Goal: Transaction & Acquisition: Purchase product/service

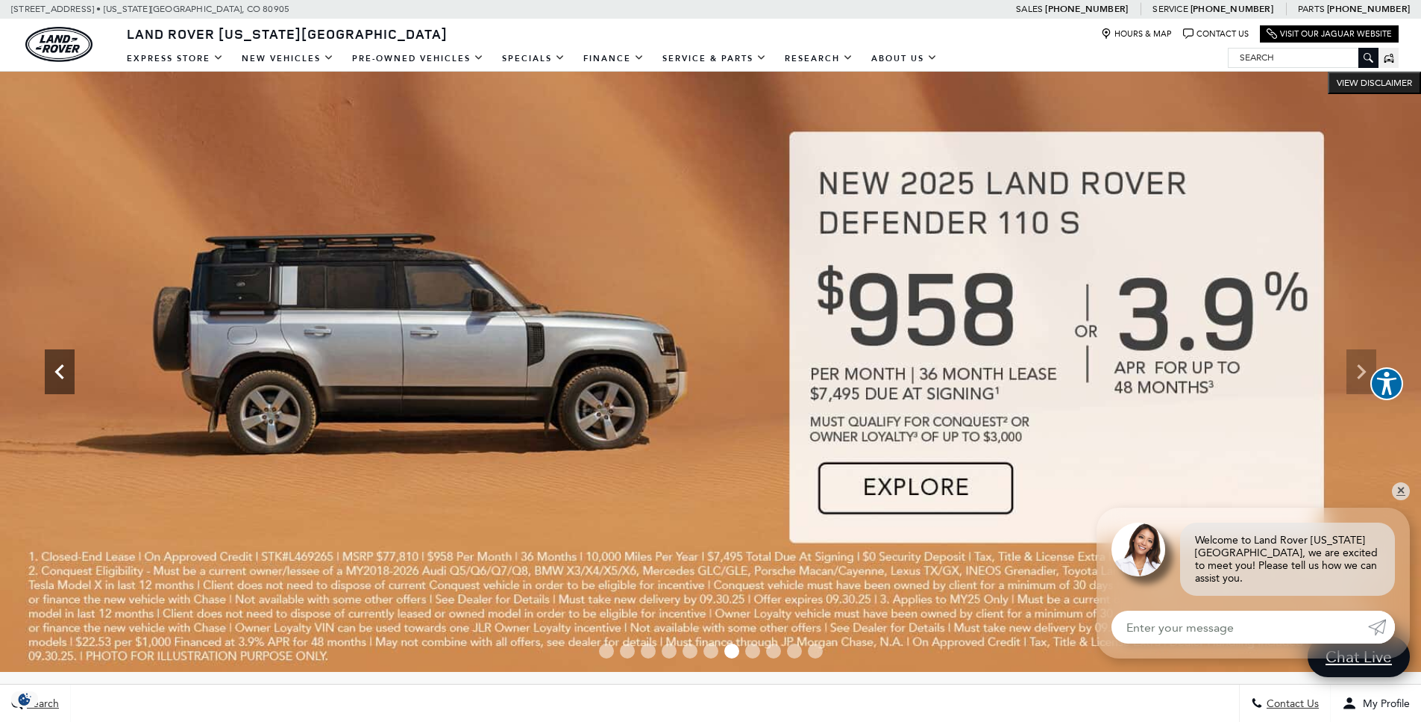
click at [67, 378] on icon "Previous" at bounding box center [60, 372] width 30 height 30
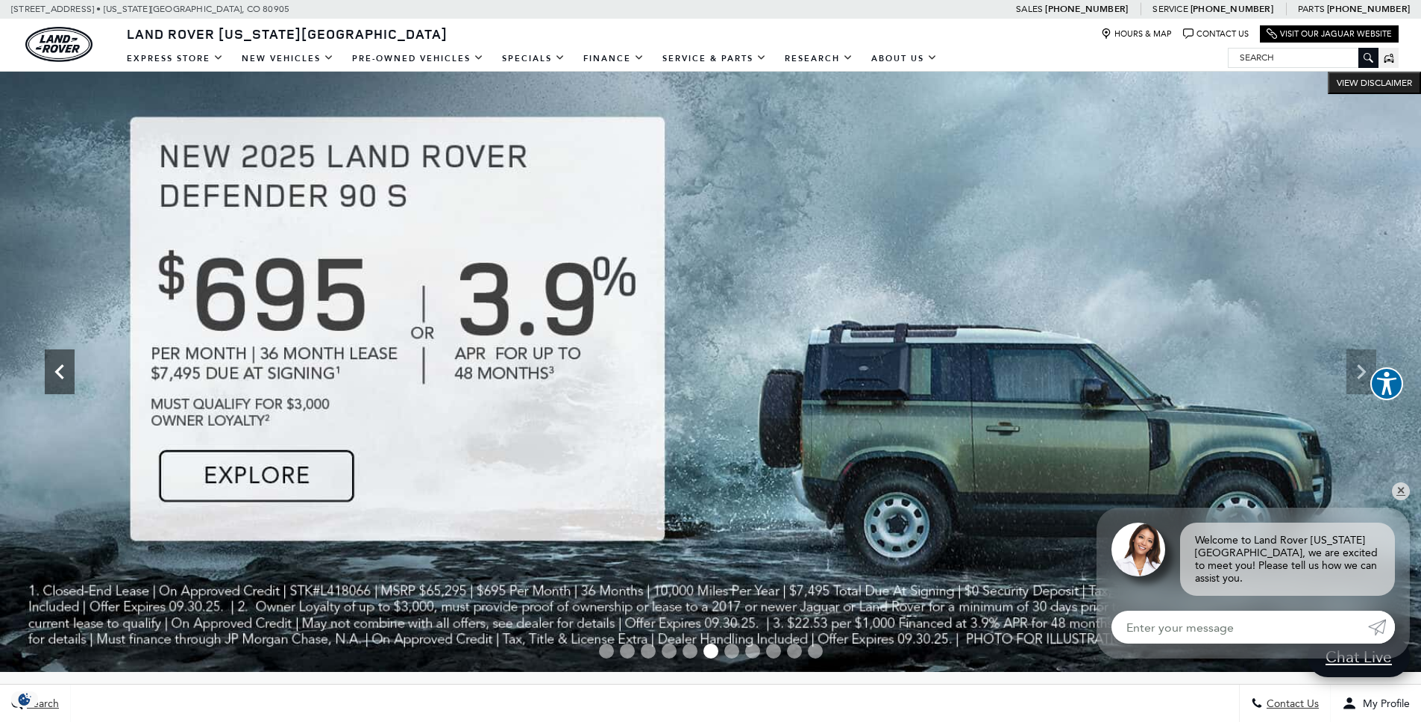
click at [67, 378] on icon "Previous" at bounding box center [60, 372] width 30 height 30
click at [63, 379] on icon "Previous" at bounding box center [60, 372] width 30 height 30
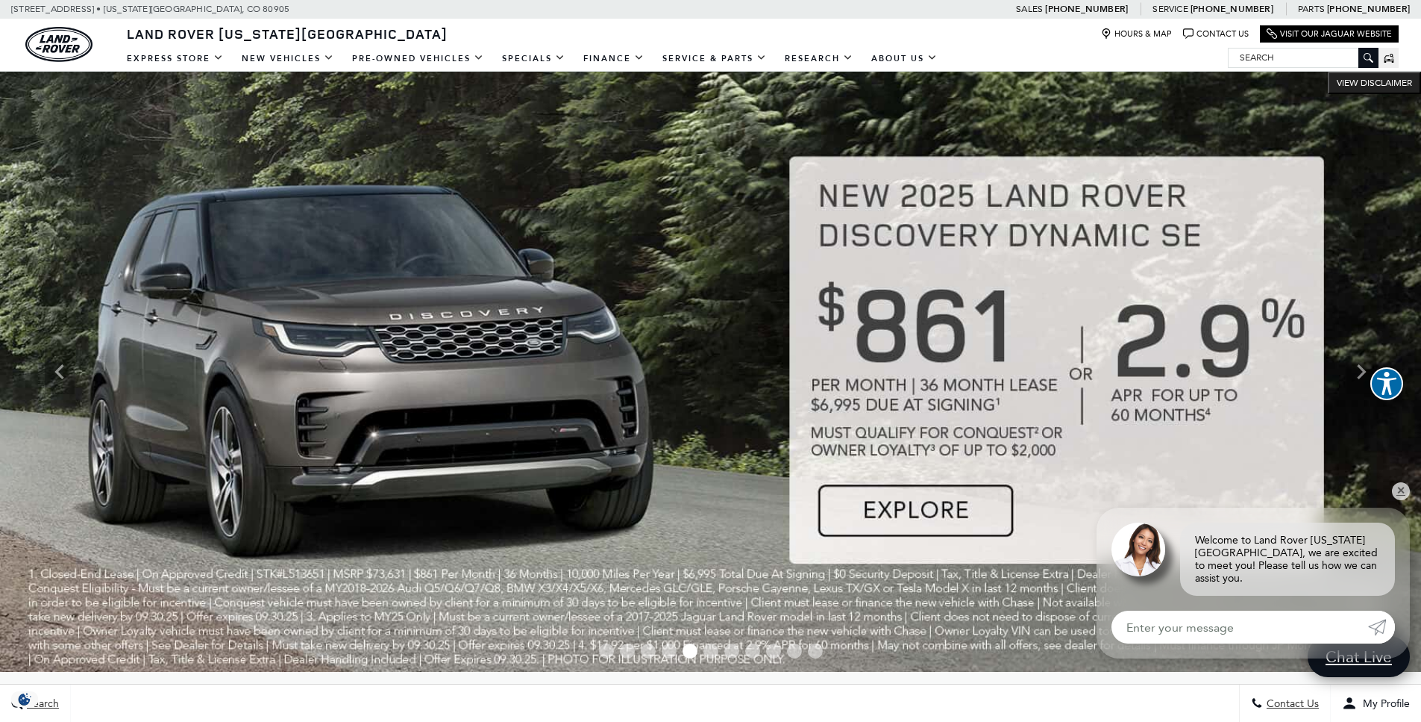
click at [933, 520] on img at bounding box center [710, 372] width 1421 height 600
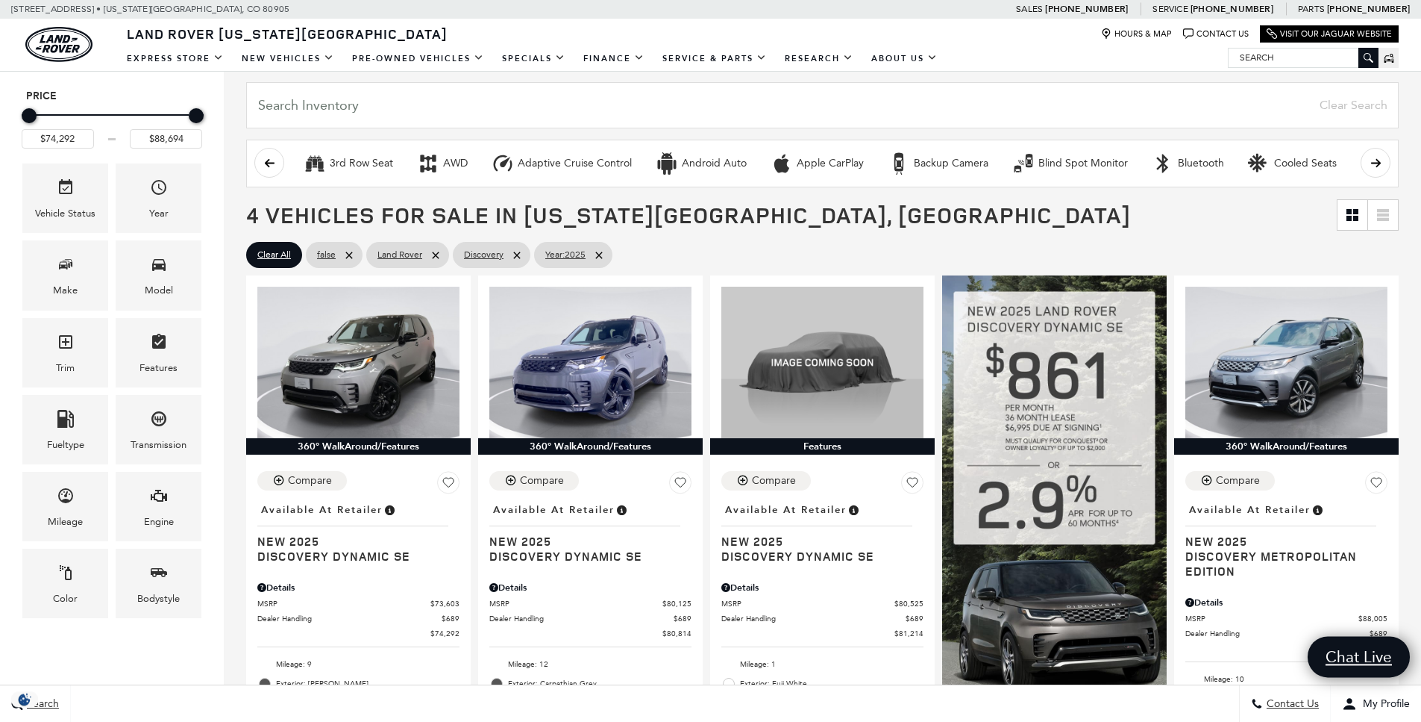
scroll to position [203, 0]
